Goal: Transaction & Acquisition: Obtain resource

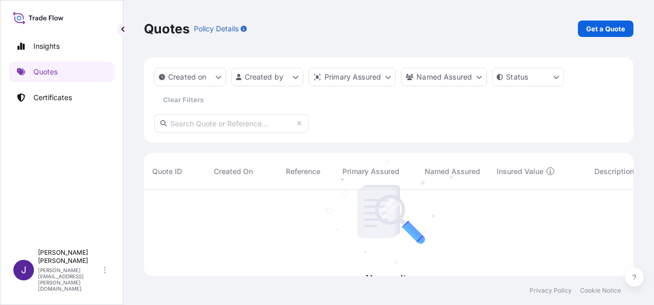
scroll to position [115, 481]
click at [621, 28] on p "Get a Quote" at bounding box center [605, 29] width 39 height 10
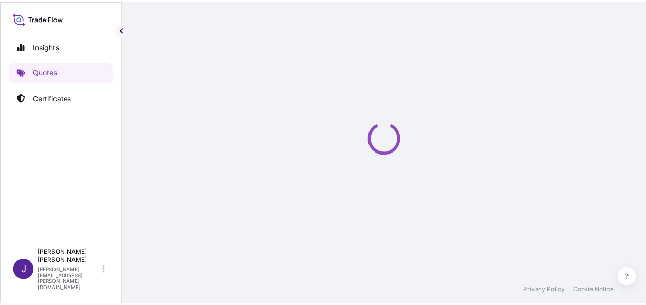
scroll to position [16, 0]
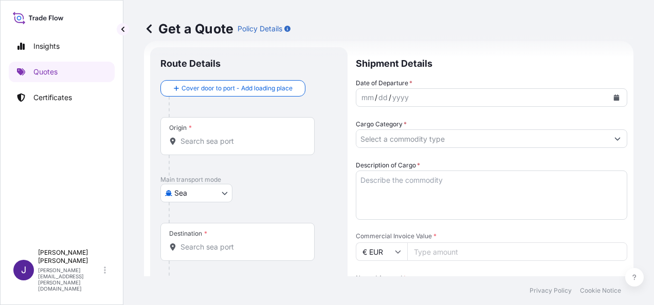
click at [613, 100] on button "Calendar" at bounding box center [616, 97] width 16 height 16
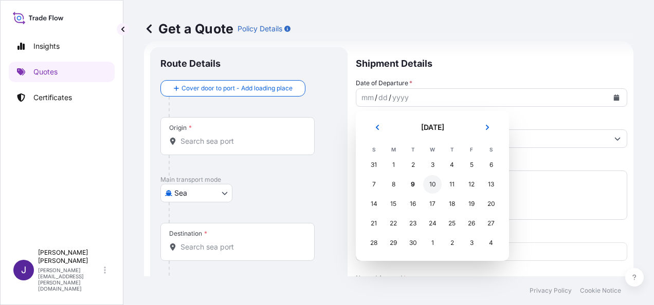
click at [435, 186] on div "10" at bounding box center [432, 184] width 19 height 19
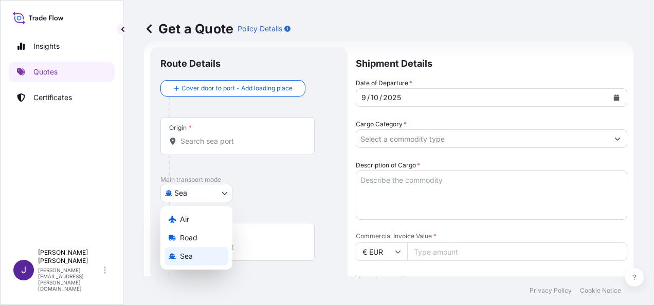
click at [215, 194] on body "Selected Date: [DATE] Insights Quotes Certificates J [PERSON_NAME] [PERSON_NAME…" at bounding box center [327, 152] width 654 height 305
click at [187, 223] on span "Air" at bounding box center [184, 219] width 9 height 10
select select "Air"
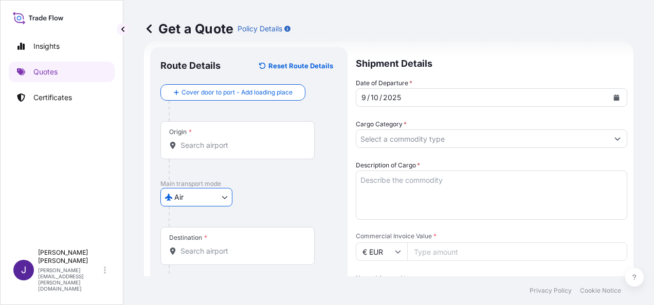
click at [219, 147] on input "Origin *" at bounding box center [240, 145] width 121 height 10
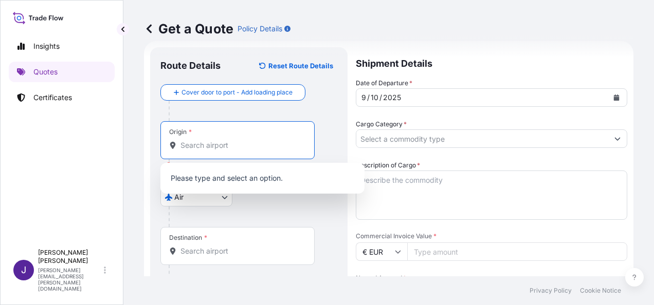
click at [231, 150] on input "Origin * Please select an origin" at bounding box center [240, 145] width 121 height 10
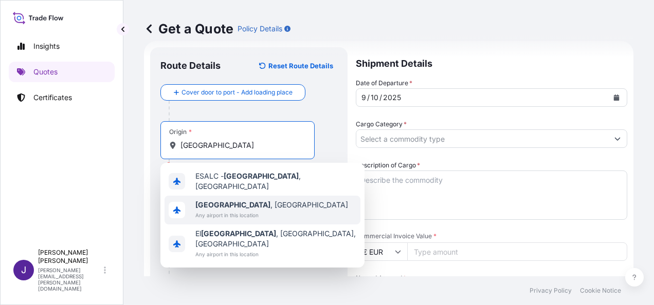
click at [229, 204] on span "[GEOGRAPHIC_DATA] , [GEOGRAPHIC_DATA]" at bounding box center [271, 205] width 153 height 10
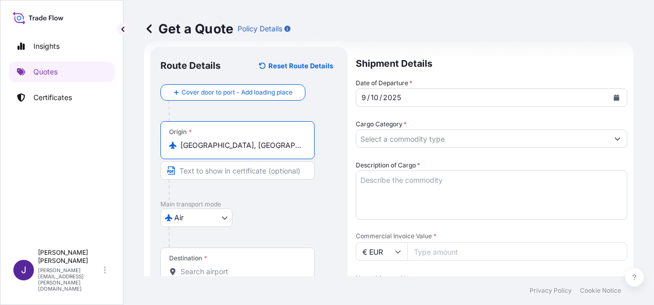
type input "[GEOGRAPHIC_DATA], [GEOGRAPHIC_DATA]"
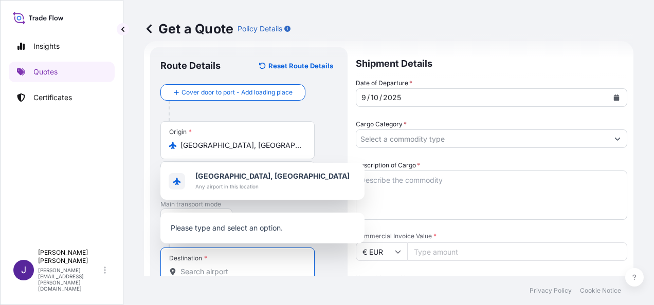
click at [213, 269] on input "Destination *" at bounding box center [240, 272] width 121 height 10
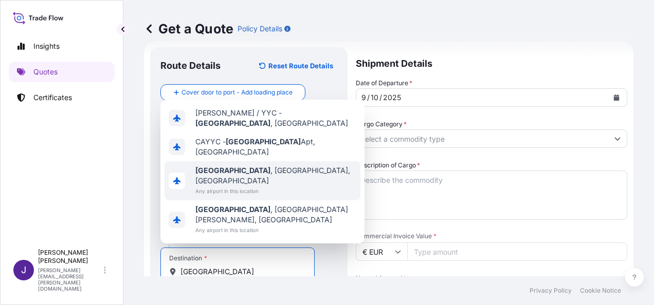
click at [273, 200] on div "[GEOGRAPHIC_DATA] , [GEOGRAPHIC_DATA], [GEOGRAPHIC_DATA] Any airport in this lo…" at bounding box center [262, 180] width 196 height 39
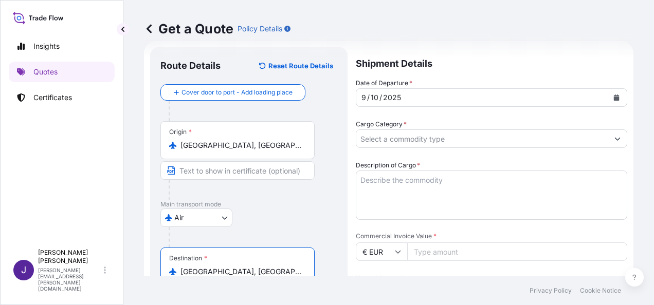
type input "[GEOGRAPHIC_DATA], [GEOGRAPHIC_DATA], [GEOGRAPHIC_DATA]"
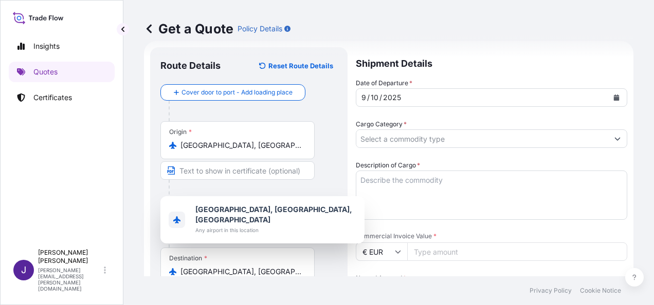
click at [427, 258] on input "Commercial Invoice Value *" at bounding box center [517, 252] width 220 height 19
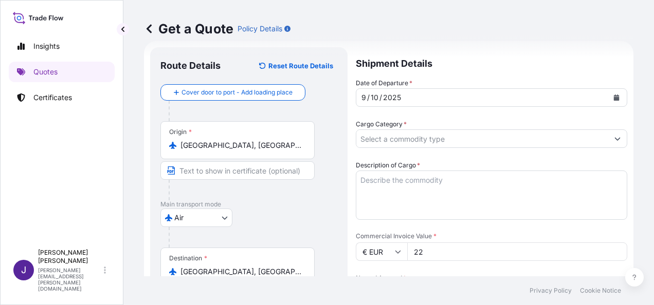
type input "22"
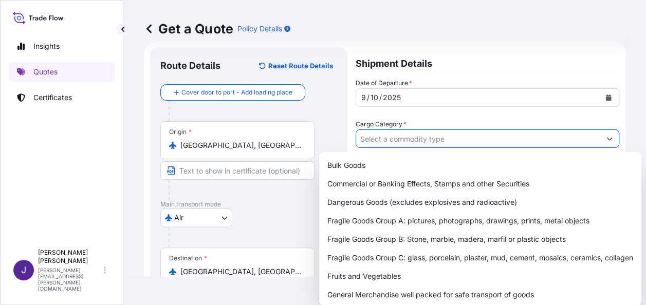
click at [433, 138] on input "Cargo Category *" at bounding box center [478, 139] width 244 height 19
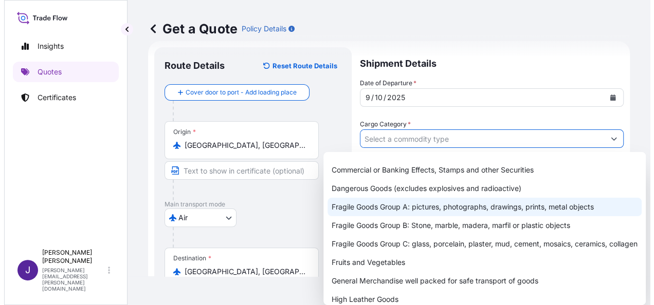
scroll to position [103, 0]
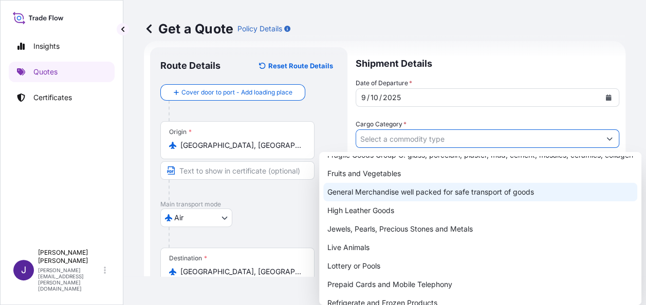
click at [374, 201] on div "General Merchandise well packed for safe transport of goods" at bounding box center [480, 192] width 314 height 19
type input "General Merchandise well packed for safe transport of goods"
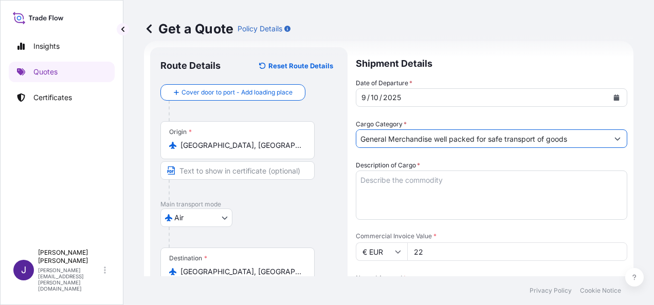
click at [395, 181] on textarea "Description of Cargo *" at bounding box center [491, 195] width 271 height 49
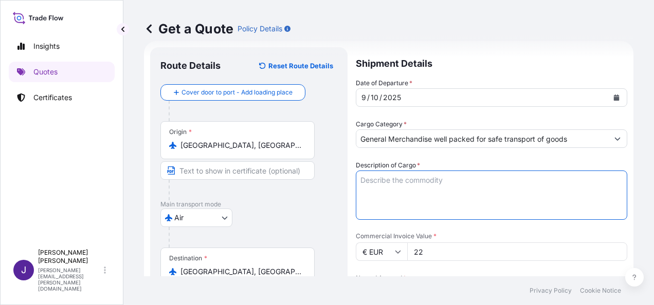
paste textarea "Cuadro electrico completo PACIFIC 120Nm 24V - 30,50 x 24,00 x 21,00h c"
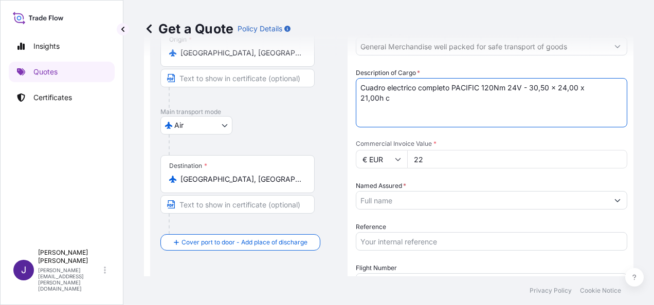
scroll to position [222, 0]
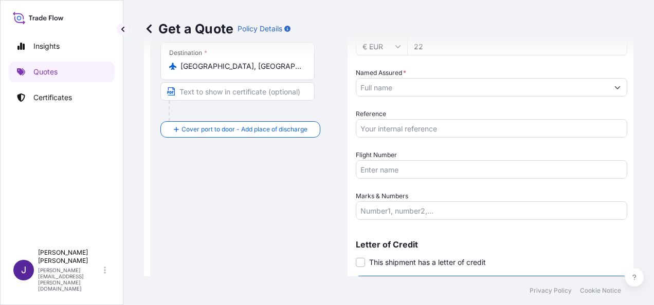
type textarea "Cuadro electrico completo PACIFIC 120Nm 24V - 30,50 x 24,00 x 21,00h c"
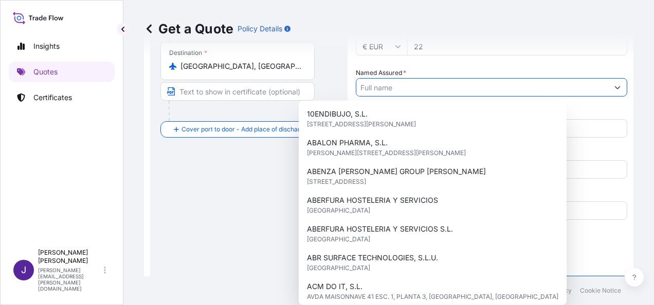
click at [482, 85] on input "Named Assured *" at bounding box center [482, 87] width 252 height 19
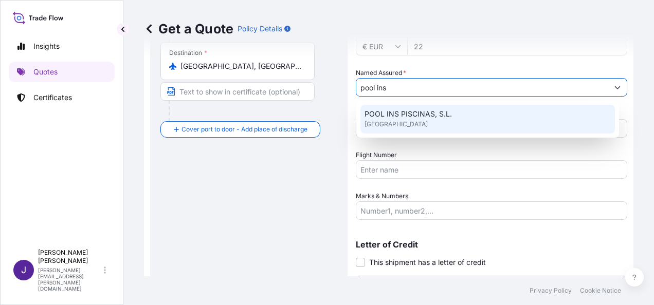
click at [433, 116] on span "POOL INS PISCINAS, S.L." at bounding box center [407, 114] width 87 height 10
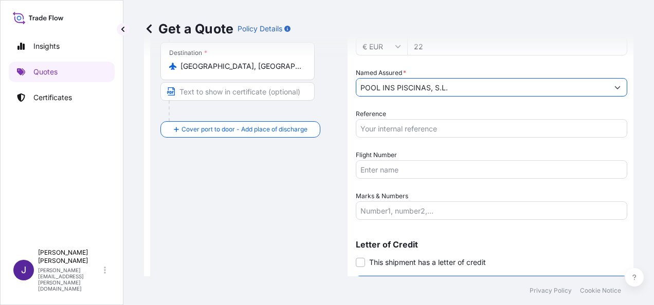
type input "POOL INS PISCINAS, S.L."
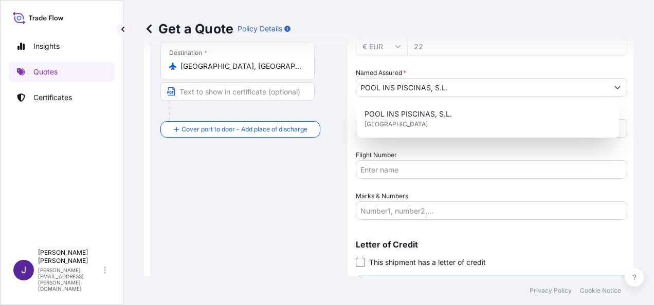
click at [361, 265] on span at bounding box center [360, 262] width 9 height 9
click at [356, 257] on input "This shipment has a letter of credit" at bounding box center [356, 257] width 0 height 0
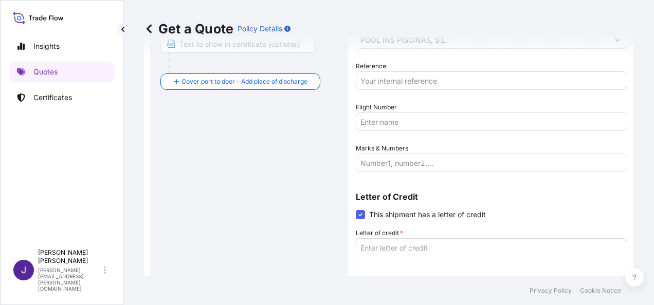
scroll to position [326, 0]
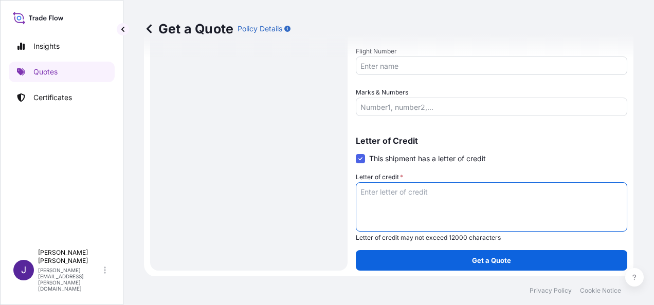
paste textarea "POOL INS PISCINAS SL [STREET_ADDRESS][PERSON_NAME]"
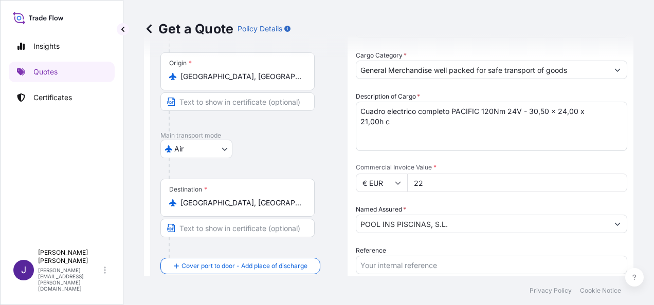
scroll to position [69, 0]
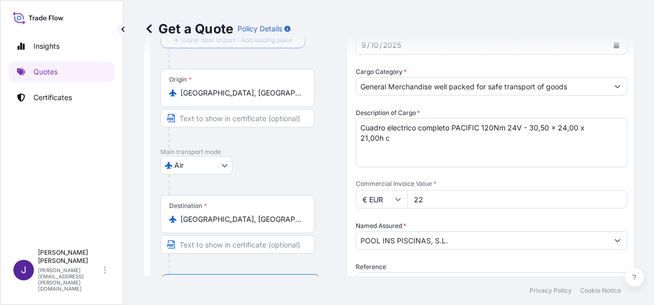
type textarea "POOL INS PISCINAS SL [STREET_ADDRESS][PERSON_NAME]"
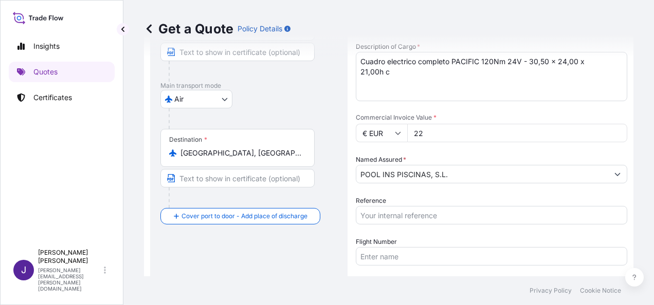
scroll to position [172, 0]
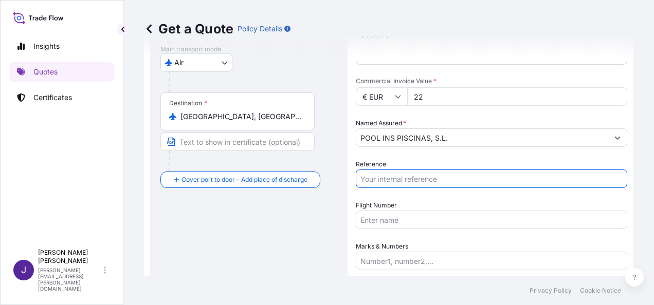
click at [401, 178] on input "Reference" at bounding box center [491, 179] width 271 height 19
type input "56538"
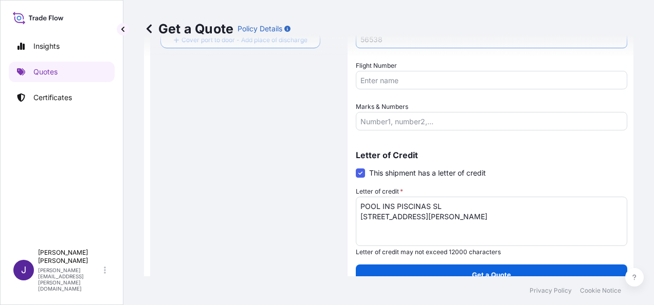
scroll to position [326, 0]
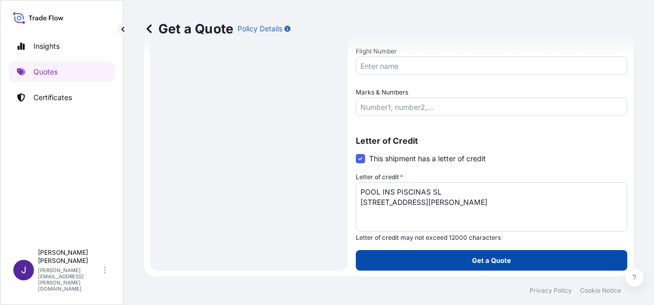
click at [512, 258] on button "Get a Quote" at bounding box center [491, 260] width 271 height 21
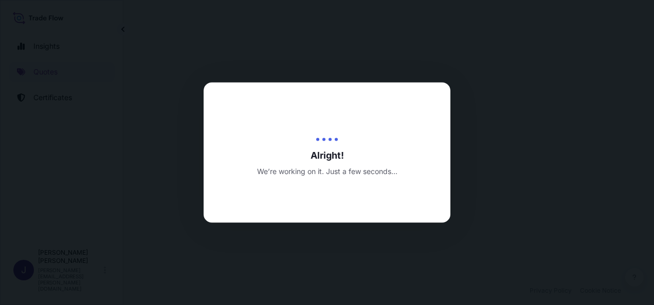
select select "Air"
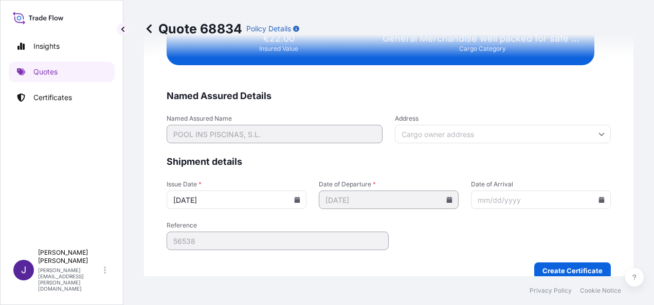
scroll to position [2070, 0]
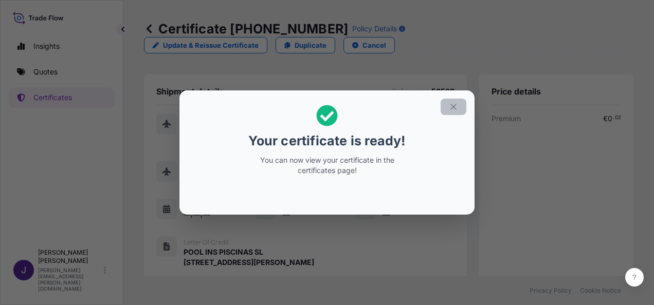
click at [455, 106] on icon "button" at bounding box center [453, 106] width 9 height 9
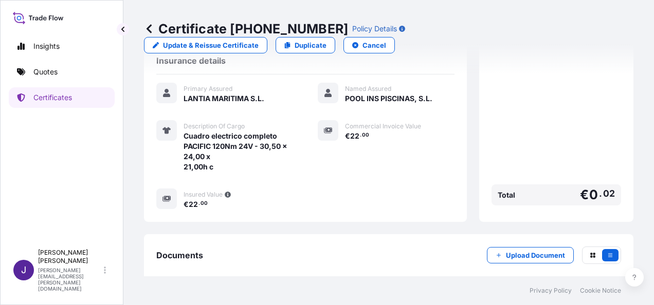
scroll to position [274, 0]
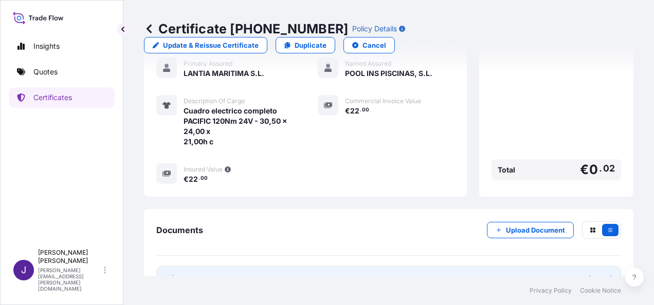
click at [348, 266] on link "PDF Certificate [DATE]" at bounding box center [388, 279] width 465 height 27
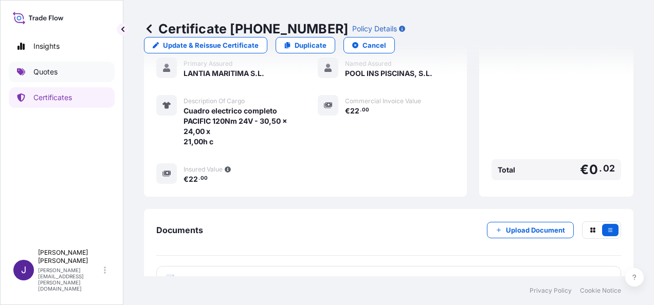
click at [48, 76] on p "Quotes" at bounding box center [45, 72] width 24 height 10
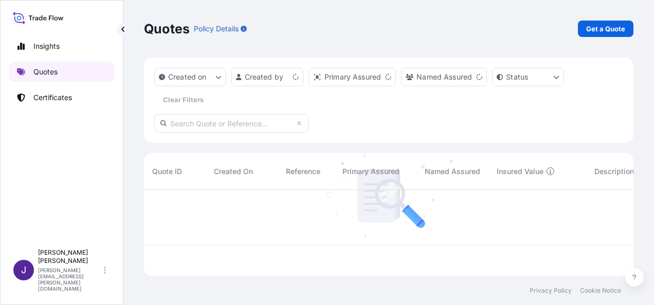
scroll to position [84, 481]
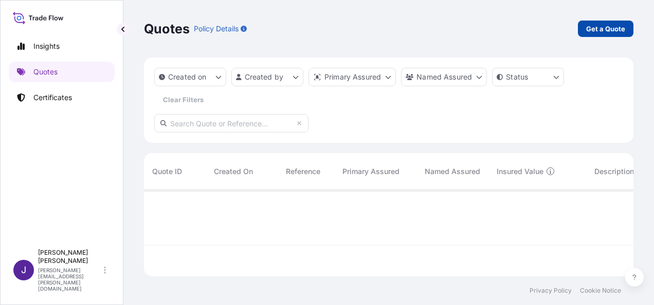
click at [607, 29] on p "Get a Quote" at bounding box center [605, 29] width 39 height 10
select select "Sea"
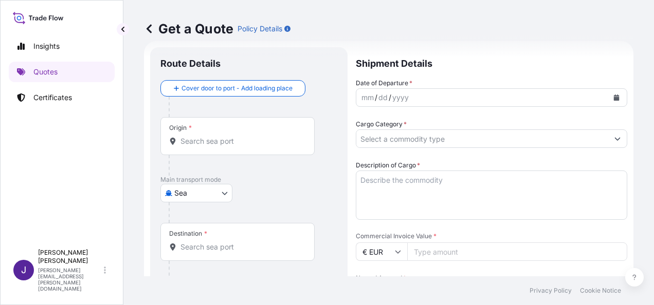
scroll to position [15, 0]
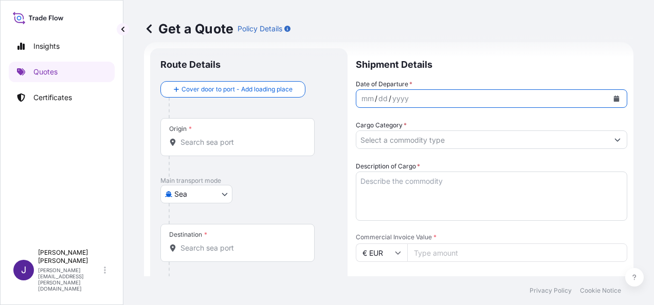
click at [614, 97] on icon "Calendar" at bounding box center [617, 99] width 6 height 6
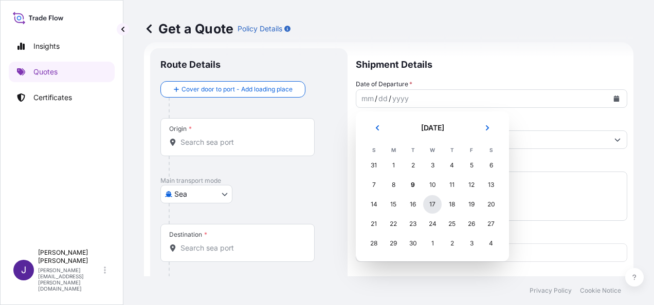
click at [436, 204] on div "17" at bounding box center [432, 204] width 19 height 19
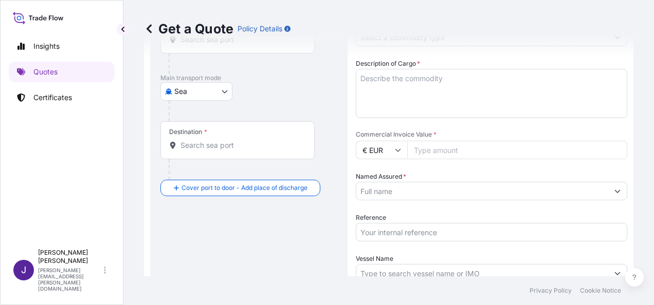
scroll to position [170, 0]
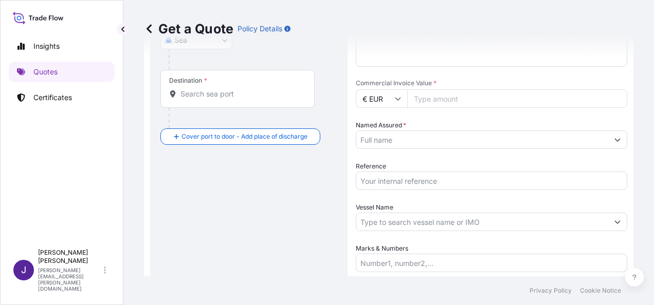
click at [395, 222] on input "Vessel Name" at bounding box center [482, 222] width 252 height 19
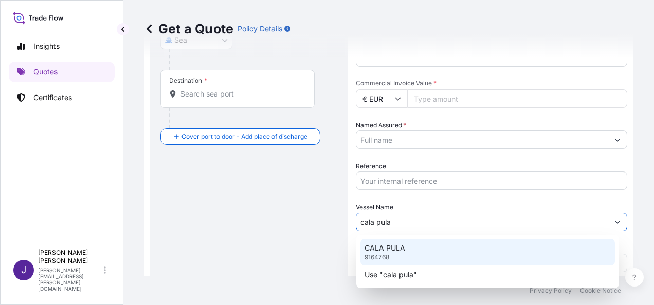
click at [392, 259] on div "CALA PULA 9164768" at bounding box center [487, 252] width 254 height 27
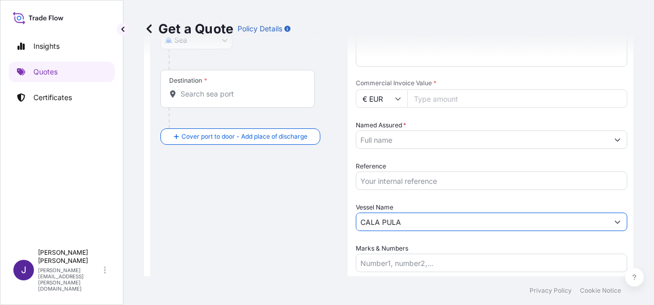
type input "CALA PULA"
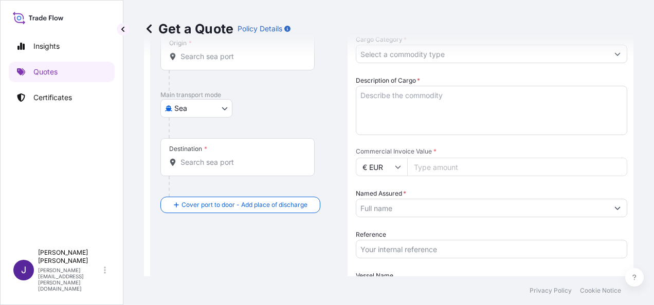
scroll to position [15, 0]
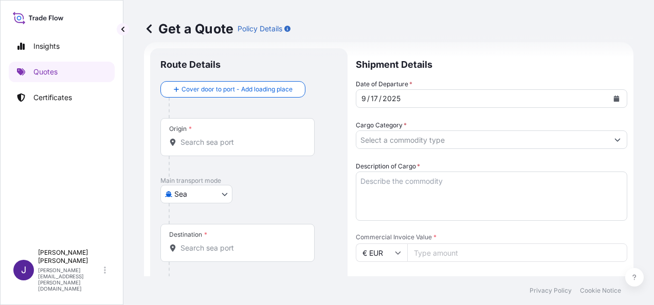
click at [206, 143] on input "Origin *" at bounding box center [240, 142] width 121 height 10
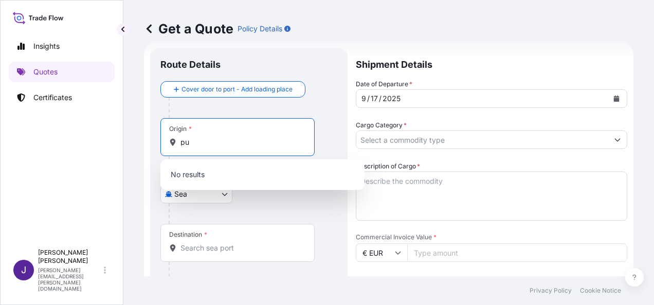
type input "p"
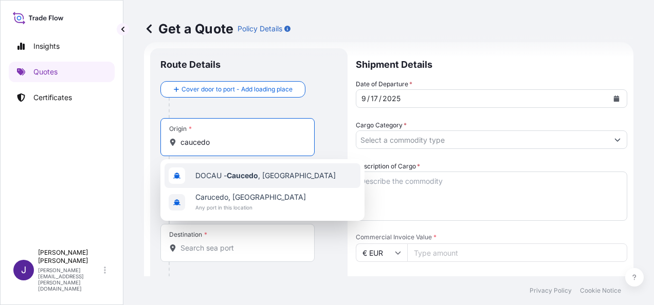
click at [289, 179] on span "DOCAU - Caucedo , [GEOGRAPHIC_DATA]" at bounding box center [265, 176] width 140 height 10
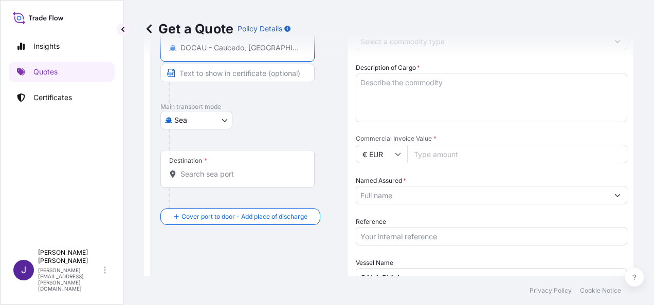
scroll to position [118, 0]
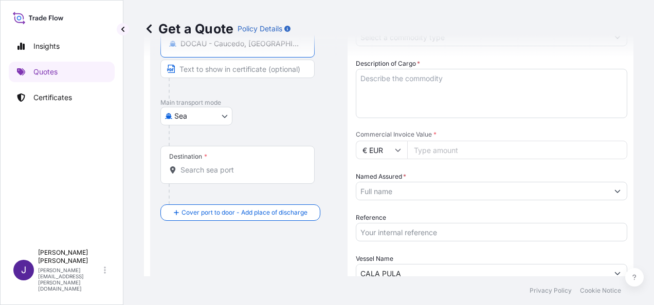
type input "DOCAU - Caucedo, [GEOGRAPHIC_DATA]"
click at [275, 174] on input "Destination *" at bounding box center [240, 170] width 121 height 10
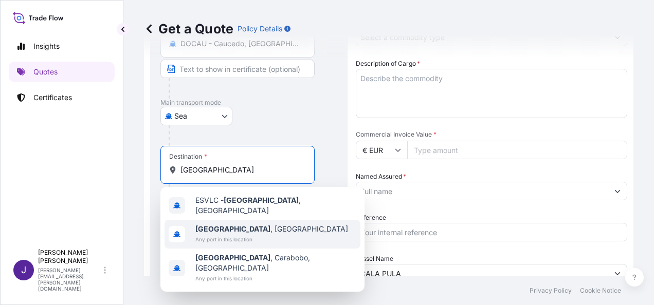
click at [237, 225] on span "[GEOGRAPHIC_DATA] , [GEOGRAPHIC_DATA]" at bounding box center [271, 229] width 153 height 10
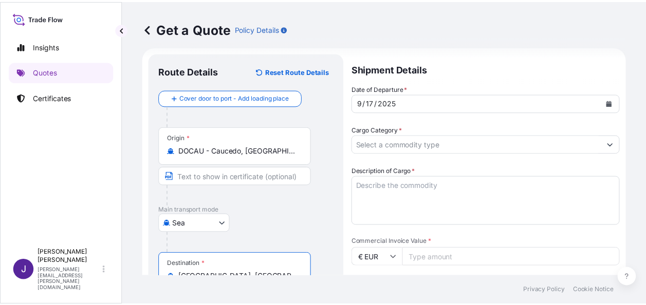
scroll to position [0, 0]
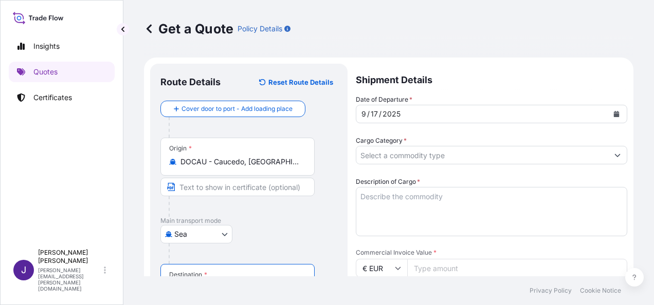
type input "[GEOGRAPHIC_DATA], [GEOGRAPHIC_DATA]"
click at [481, 154] on input "Cargo Category *" at bounding box center [478, 155] width 244 height 19
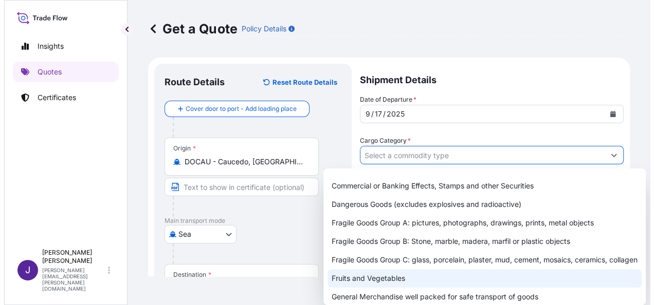
scroll to position [51, 0]
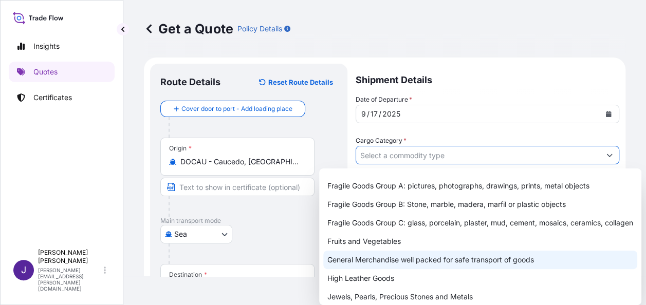
click at [374, 268] on div "General Merchandise well packed for safe transport of goods" at bounding box center [480, 260] width 314 height 19
type input "General Merchandise well packed for safe transport of goods"
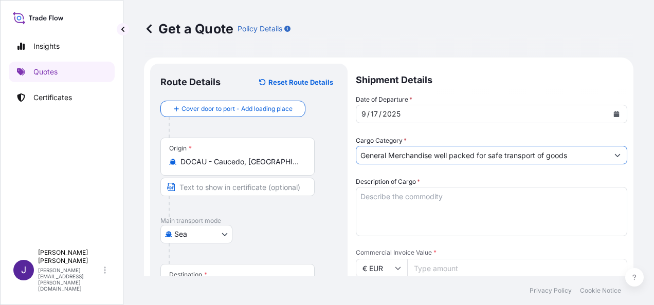
click at [414, 199] on textarea "Description of Cargo *" at bounding box center [491, 211] width 271 height 49
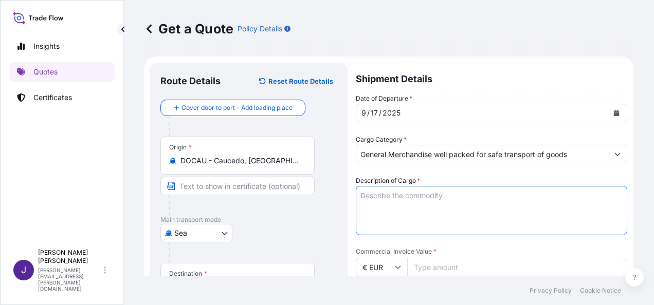
scroll to position [0, 0]
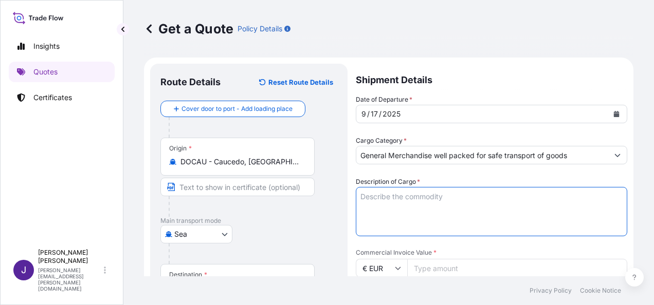
paste textarea "[PERSON_NAME]"
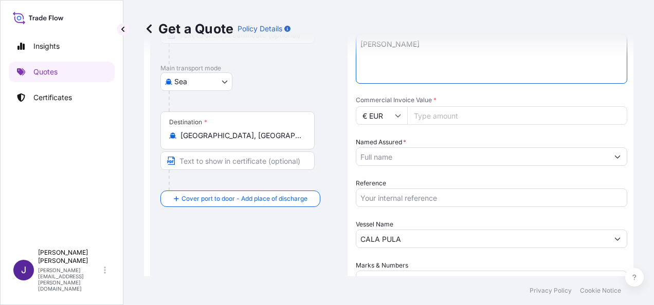
scroll to position [154, 0]
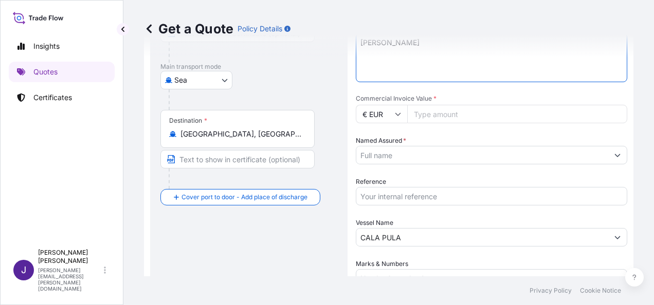
type textarea "[PERSON_NAME]"
click at [487, 116] on input "Commercial Invoice Value *" at bounding box center [517, 114] width 220 height 19
click at [421, 156] on input "Named Assured *" at bounding box center [478, 155] width 244 height 19
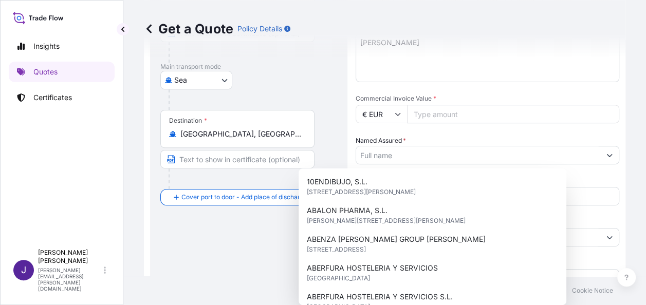
click at [462, 112] on input "Commercial Invoice Value *" at bounding box center [513, 114] width 212 height 19
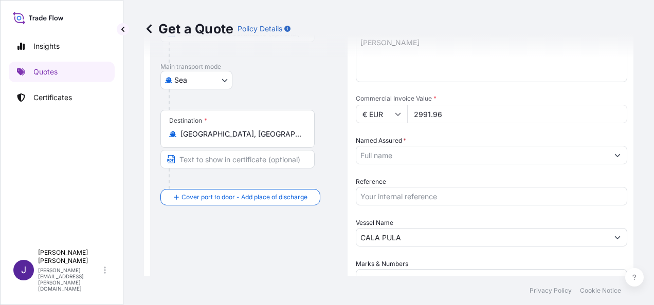
type input "2991.96"
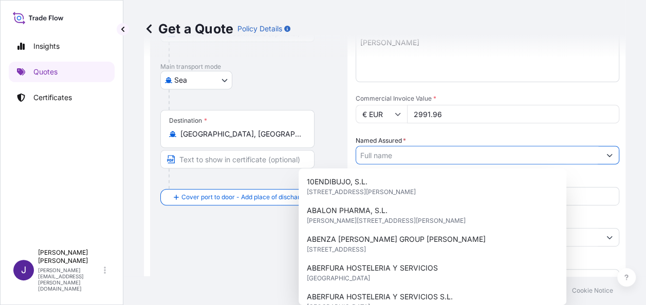
drag, startPoint x: 466, startPoint y: 157, endPoint x: 476, endPoint y: 177, distance: 21.8
click at [465, 157] on input "Named Assured *" at bounding box center [478, 155] width 244 height 19
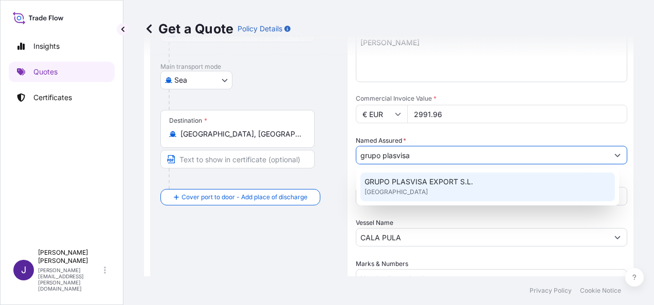
click at [459, 186] on span "GRUPO PLASVISA EXPORT S.L." at bounding box center [418, 182] width 108 height 10
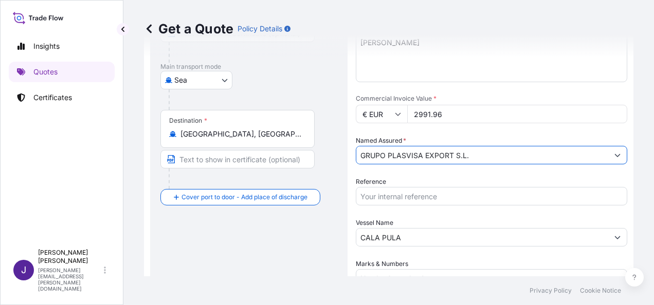
type input "GRUPO PLASVISA EXPORT S.L."
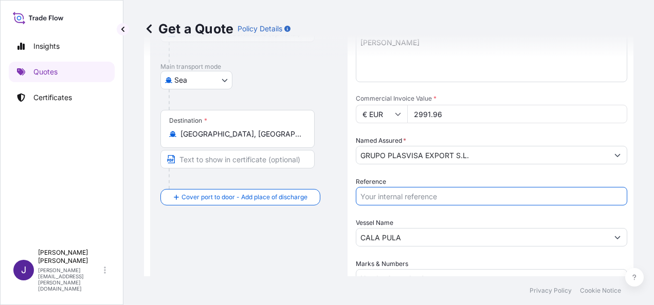
click at [431, 197] on input "Reference" at bounding box center [491, 196] width 271 height 19
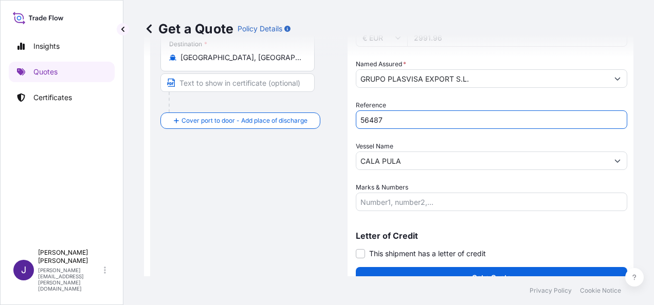
scroll to position [248, 0]
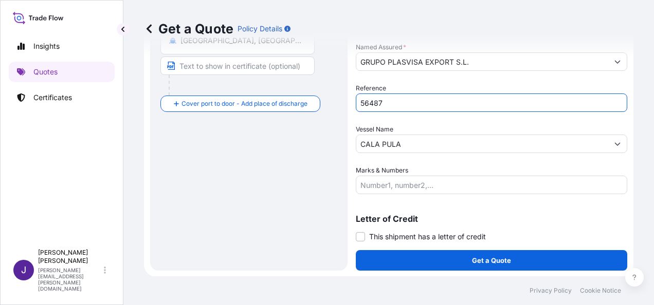
type input "56487"
click at [361, 238] on span at bounding box center [360, 236] width 9 height 9
click at [356, 231] on input "This shipment has a letter of credit" at bounding box center [356, 231] width 0 height 0
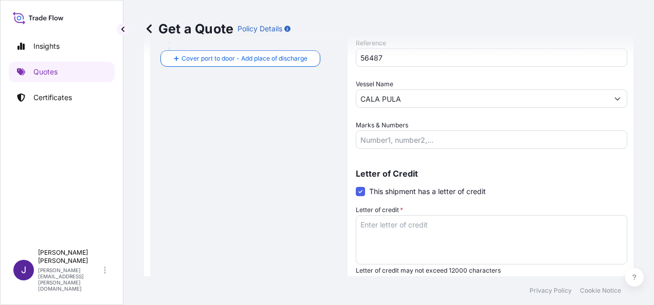
scroll to position [326, 0]
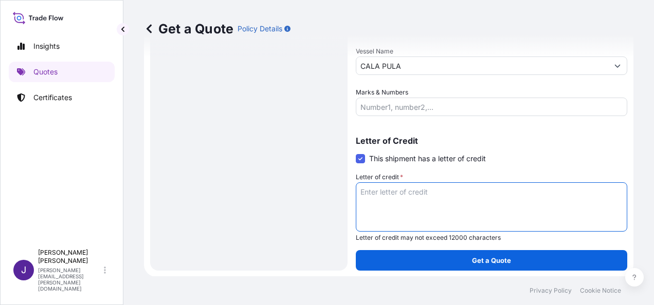
click at [424, 193] on textarea "Letter of credit *" at bounding box center [491, 206] width 271 height 49
paste textarea "GRUPO PLASVISA EXPORT, S.L. [GEOGRAPHIC_DATA]. DE MONTAVERNER, S/N"
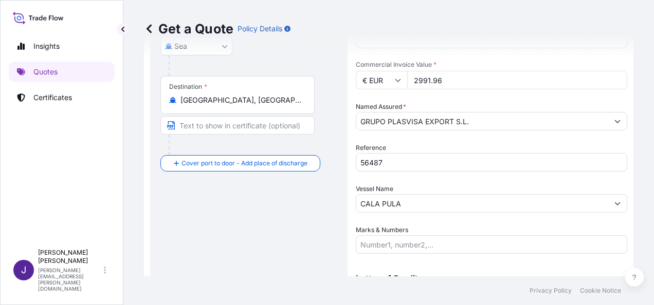
scroll to position [172, 0]
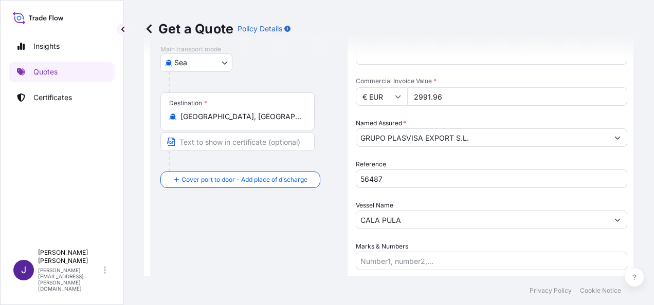
type textarea "GRUPO PLASVISA EXPORT, S.L. [GEOGRAPHIC_DATA]. DE MONTAVERNER, S/N"
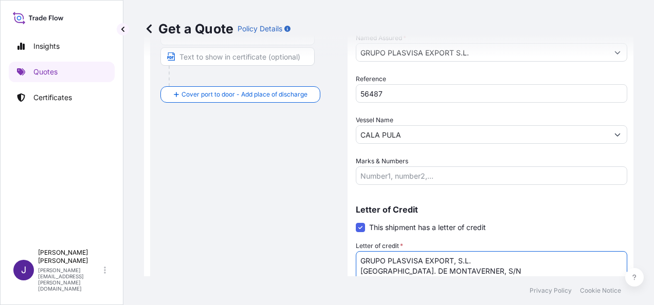
scroll to position [326, 0]
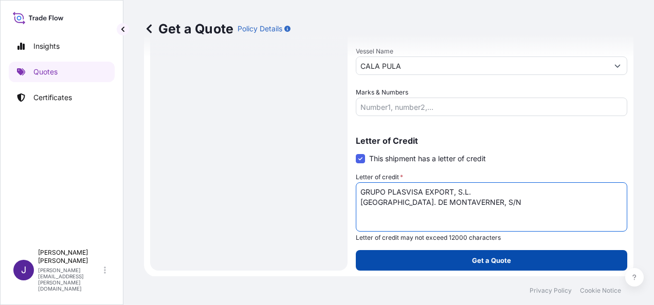
click at [487, 261] on p "Get a Quote" at bounding box center [491, 260] width 39 height 10
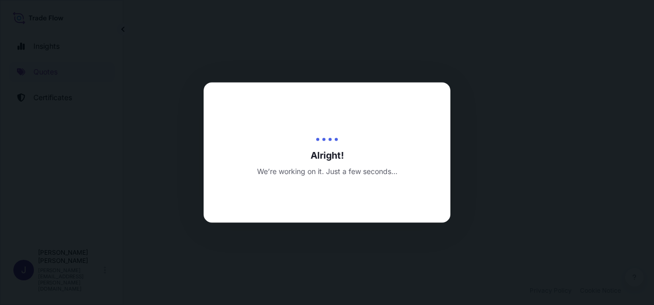
select select "Sea"
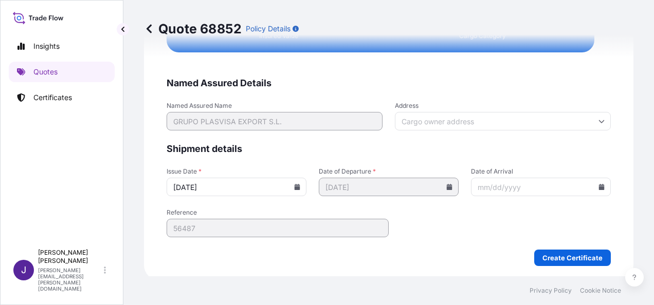
scroll to position [2070, 0]
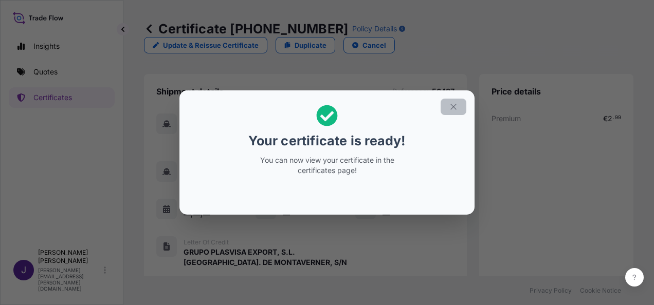
click at [449, 107] on icon "button" at bounding box center [453, 106] width 9 height 9
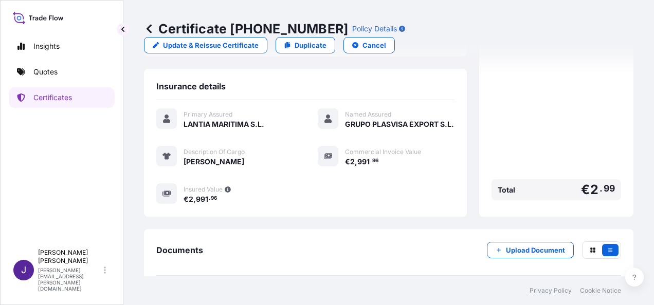
scroll to position [274, 0]
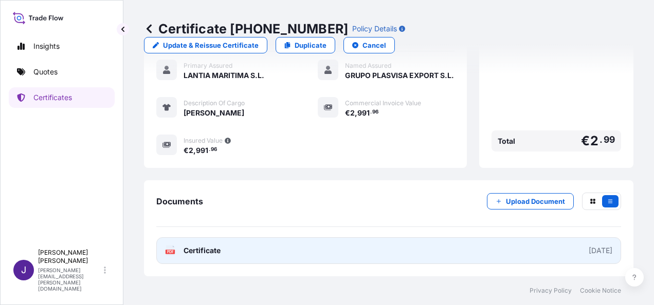
click at [404, 254] on link "PDF Certificate [DATE]" at bounding box center [388, 250] width 465 height 27
click at [301, 258] on link "PDF Certificate [DATE]" at bounding box center [388, 250] width 465 height 27
